Goal: Obtain resource: Download file/media

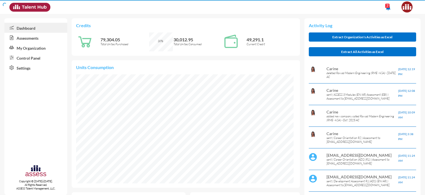
click at [29, 38] on link "Assessments" at bounding box center [35, 38] width 63 height 10
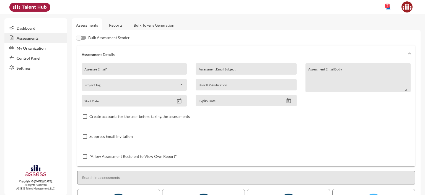
click at [27, 58] on link "Control Panel" at bounding box center [35, 58] width 63 height 10
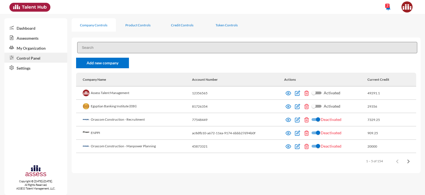
click at [119, 50] on input at bounding box center [247, 47] width 340 height 11
paste input "Almanahil Holding Company"
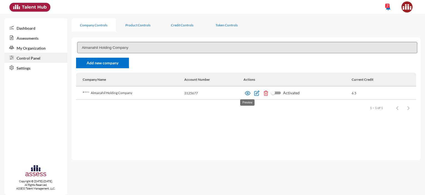
click at [249, 93] on img at bounding box center [248, 93] width 6 height 6
drag, startPoint x: 134, startPoint y: 48, endPoint x: 76, endPoint y: 51, distance: 57.4
click at [76, 51] on div "Almanahil Holding Company Add new company Company Name Account Number Actions C…" at bounding box center [246, 98] width 349 height 123
paste input "مجلس الضمان الصحي"
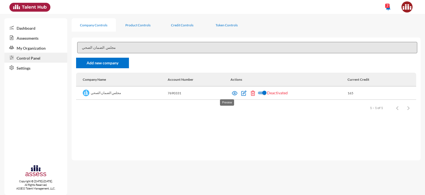
click at [232, 94] on img at bounding box center [235, 93] width 6 height 6
drag, startPoint x: 111, startPoint y: 47, endPoint x: 78, endPoint y: 48, distance: 32.4
click at [78, 48] on input "مجلس الضمان الصحي" at bounding box center [247, 47] width 340 height 11
paste input "Aljumaih"
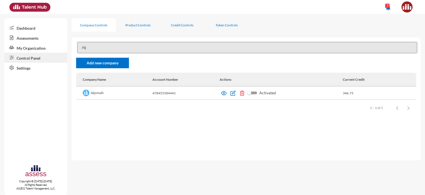
drag, startPoint x: 107, startPoint y: 93, endPoint x: 92, endPoint y: 93, distance: 15.2
click at [92, 93] on td "Aljomaih" at bounding box center [114, 92] width 76 height 13
copy td "Aljomaih"
click at [224, 95] on img at bounding box center [224, 93] width 6 height 6
drag, startPoint x: 92, startPoint y: 47, endPoint x: 79, endPoint y: 49, distance: 13.4
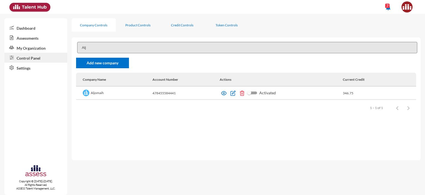
click at [79, 49] on input "Alj" at bounding box center [247, 47] width 340 height 11
paste input "Jari"
click at [223, 94] on img at bounding box center [224, 93] width 6 height 6
drag, startPoint x: 92, startPoint y: 46, endPoint x: 79, endPoint y: 47, distance: 12.5
click at [79, 47] on input "Jari" at bounding box center [247, 47] width 340 height 11
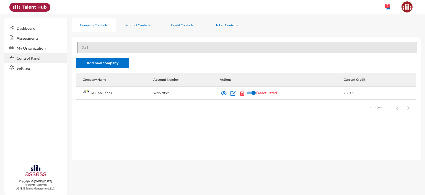
paste input "Helwa"
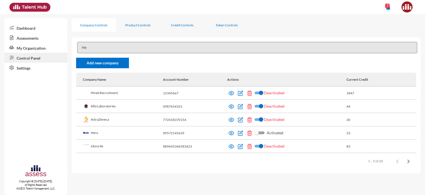
type input "H"
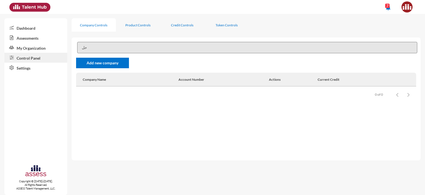
type input "ح"
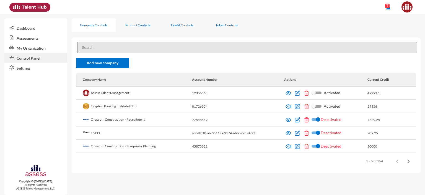
type input "ح"
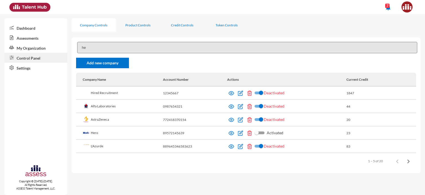
type input "h"
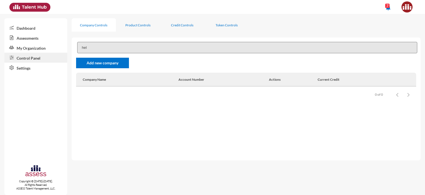
type input "hel"
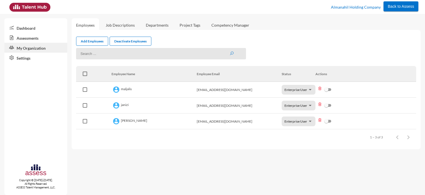
click at [34, 36] on link "Assessments" at bounding box center [35, 38] width 63 height 10
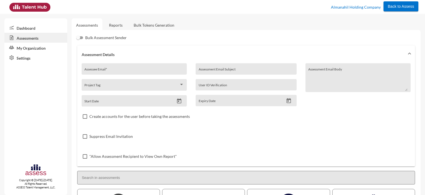
click at [117, 25] on link "Reports" at bounding box center [116, 25] width 22 height 14
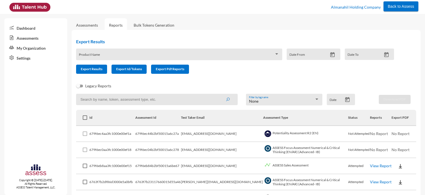
click at [85, 22] on link "Assessments" at bounding box center [87, 25] width 31 height 14
click at [88, 27] on link "Assessments" at bounding box center [87, 25] width 22 height 5
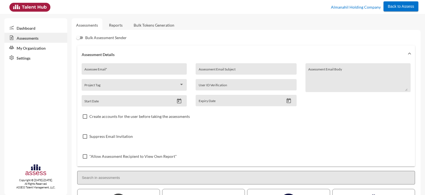
click at [116, 26] on link "Reports" at bounding box center [116, 25] width 22 height 14
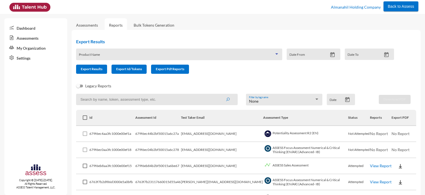
click at [118, 57] on span at bounding box center [177, 56] width 196 height 4
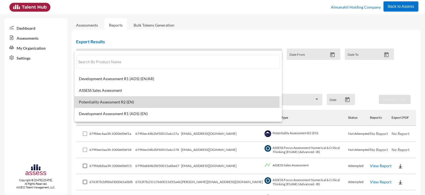
click at [112, 104] on span "Potentiality Assessment R2 (EN)" at bounding box center [178, 102] width 199 height 4
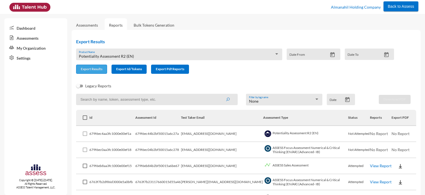
click at [91, 66] on button "Export Results" at bounding box center [91, 69] width 31 height 9
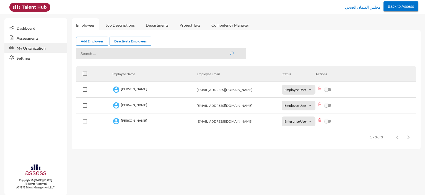
click at [38, 37] on link "Assessments" at bounding box center [35, 38] width 63 height 10
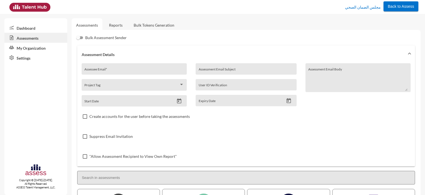
click at [115, 25] on link "Reports" at bounding box center [116, 25] width 22 height 14
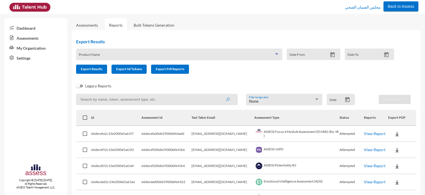
click at [119, 55] on span at bounding box center [177, 56] width 196 height 4
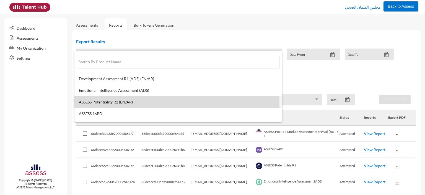
click at [111, 103] on span "ASSESS Potentiality R2 (EN/AR)" at bounding box center [178, 102] width 199 height 4
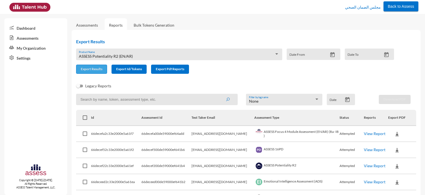
click at [91, 71] on span "Export Results" at bounding box center [92, 69] width 22 height 4
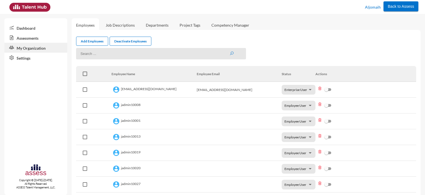
click at [27, 39] on link "Assessments" at bounding box center [35, 38] width 63 height 10
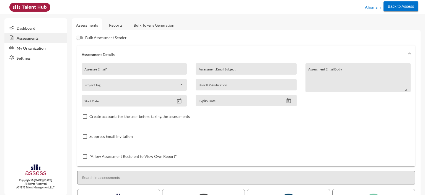
click at [116, 25] on link "Reports" at bounding box center [116, 25] width 22 height 14
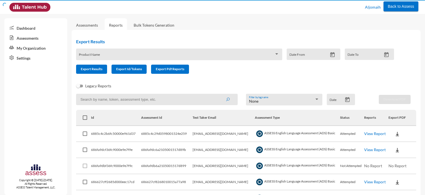
click at [110, 56] on span at bounding box center [177, 56] width 196 height 4
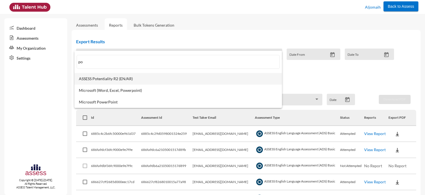
type input "po"
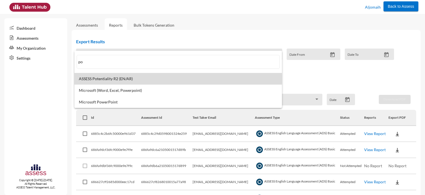
click at [101, 79] on span "ASSESS Potentiality R2 (EN/AR)" at bounding box center [178, 78] width 199 height 4
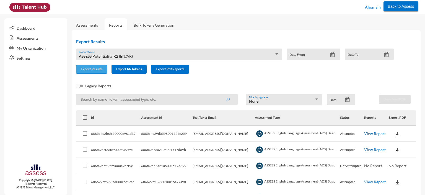
click at [88, 70] on span "Export Results" at bounding box center [92, 69] width 22 height 4
click at [133, 54] on div "ASSESS Potentiality R2 (EN/AR)" at bounding box center [177, 56] width 196 height 4
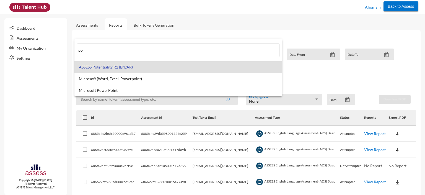
type input "p"
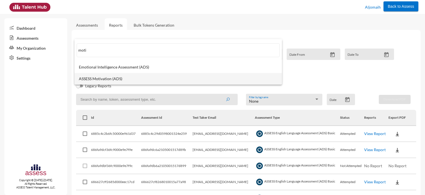
type input "moti"
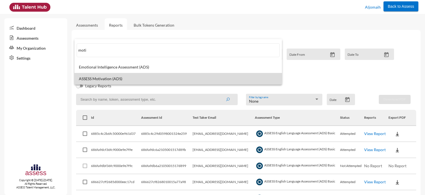
click at [114, 77] on span "ASSESS Motivation (ADS)" at bounding box center [178, 78] width 199 height 4
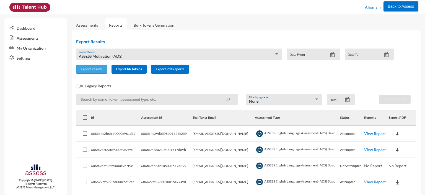
click at [94, 70] on span "Export Results" at bounding box center [92, 69] width 22 height 4
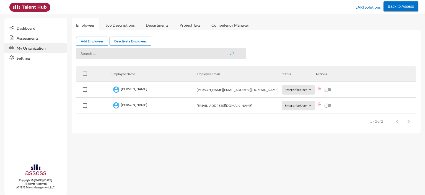
click at [30, 39] on link "Assessments" at bounding box center [35, 38] width 63 height 10
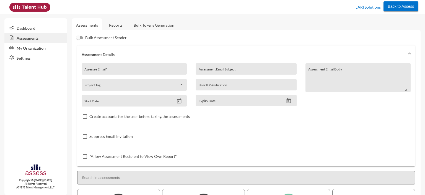
click at [115, 27] on link "Reports" at bounding box center [116, 25] width 22 height 14
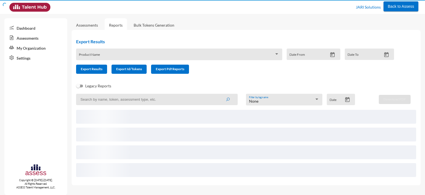
click at [108, 58] on span at bounding box center [177, 56] width 196 height 4
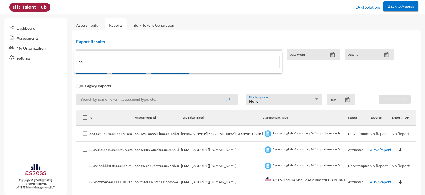
type input "p"
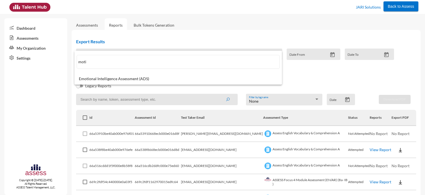
type input "moti"
click at [209, 38] on div at bounding box center [212, 97] width 425 height 195
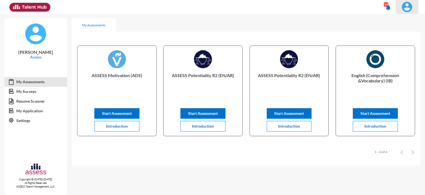
click at [408, 8] on img at bounding box center [407, 6] width 11 height 11
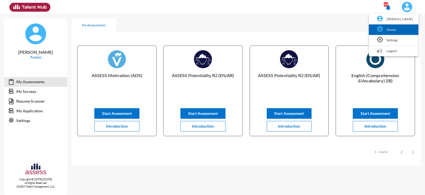
click at [398, 30] on link "Assess" at bounding box center [394, 29] width 44 height 11
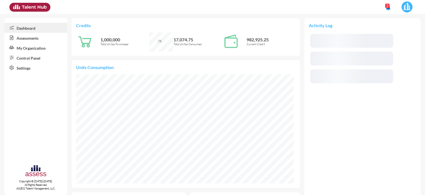
scroll to position [50, 100]
click at [27, 59] on link "Control Panel" at bounding box center [35, 58] width 63 height 10
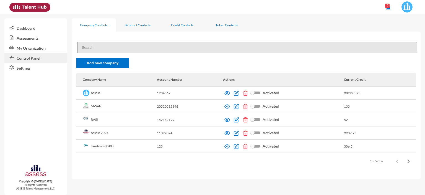
click at [124, 47] on input at bounding box center [247, 47] width 340 height 11
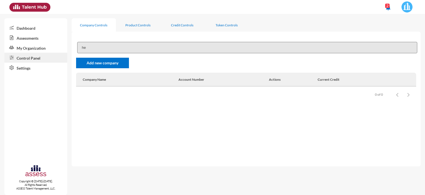
type input "h"
